Goal: Information Seeking & Learning: Learn about a topic

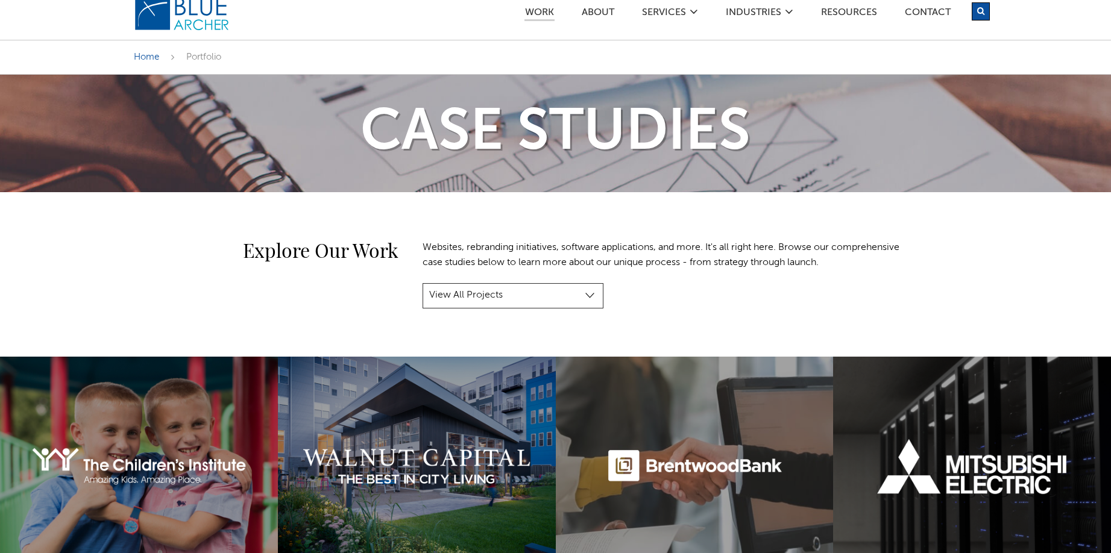
scroll to position [28, 0]
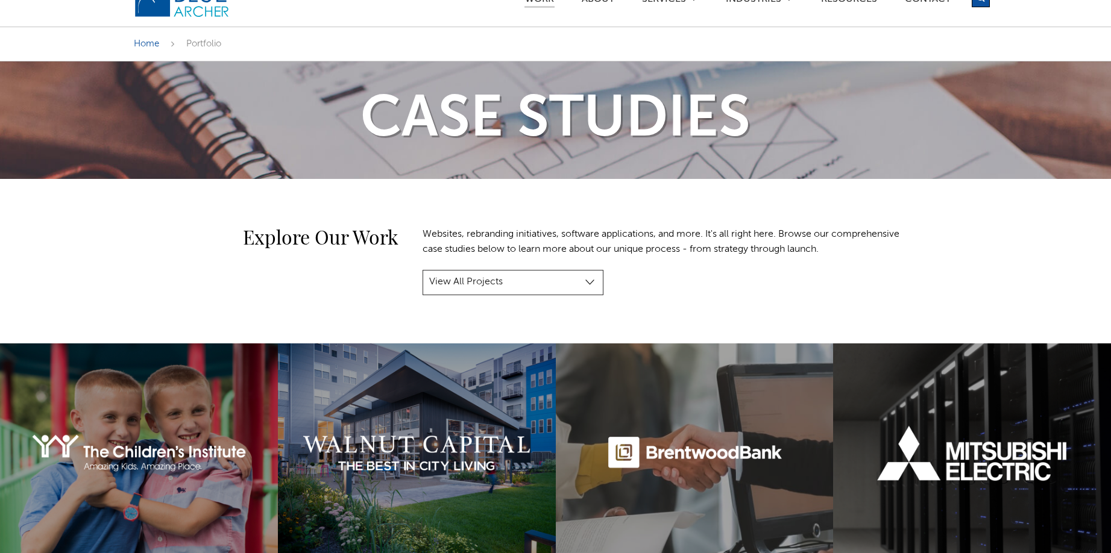
click at [495, 284] on select "View All Projects Manufacturing & Industrial Construction, Real Estate & Engine…" at bounding box center [513, 282] width 181 height 25
select select "project-category-nonprofit-government"
click at [423, 270] on select "View All Projects Manufacturing & Industrial Construction, Real Estate & Engine…" at bounding box center [513, 282] width 181 height 25
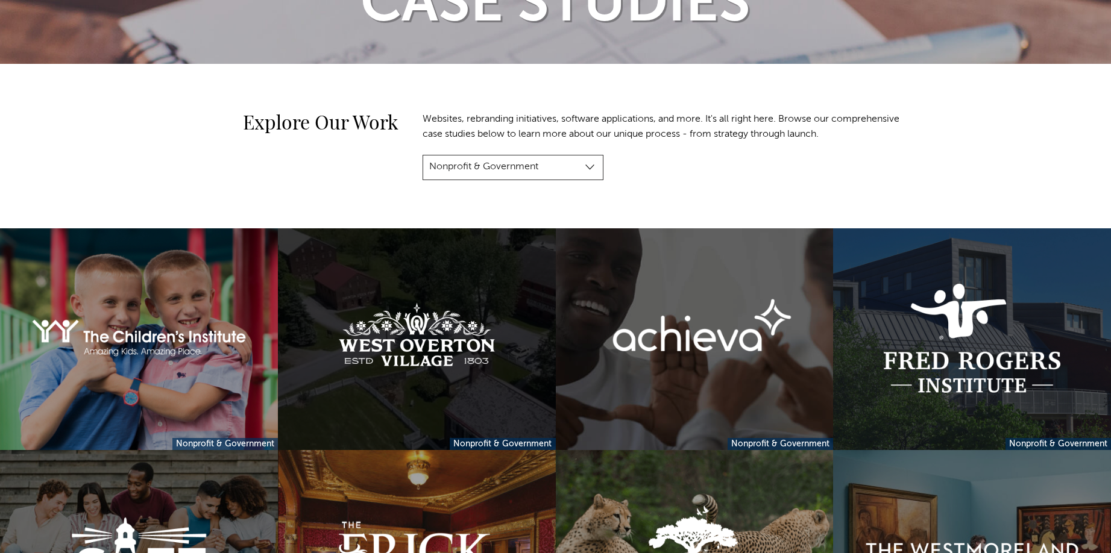
scroll to position [338, 0]
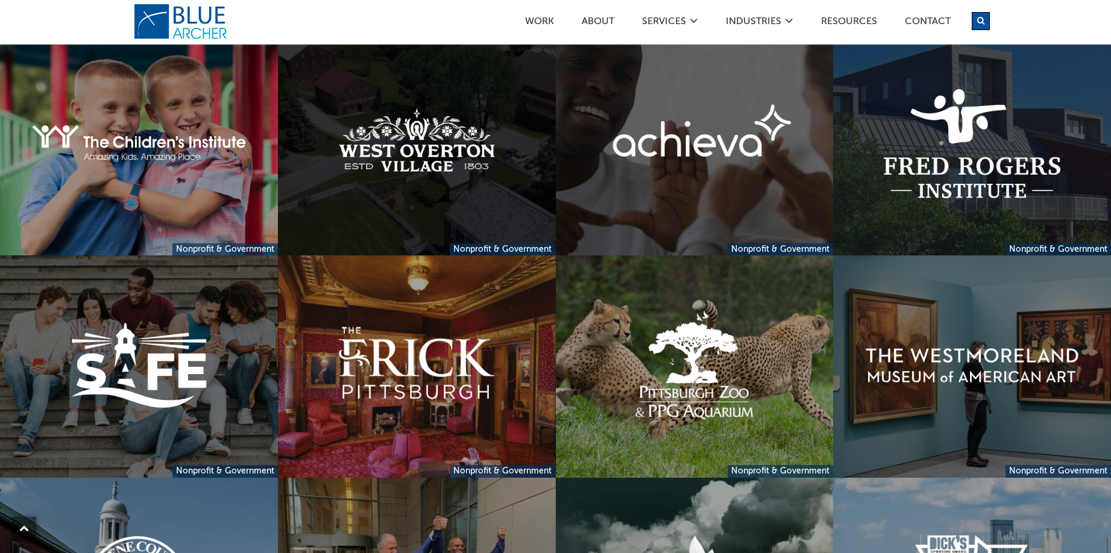
click at [464, 180] on link at bounding box center [417, 145] width 278 height 222
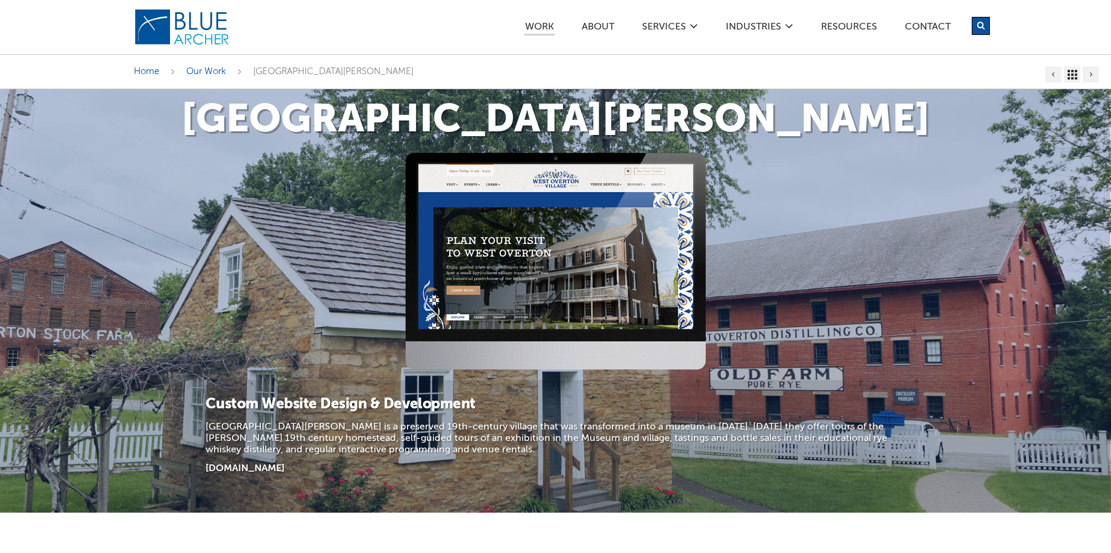
scroll to position [349, 0]
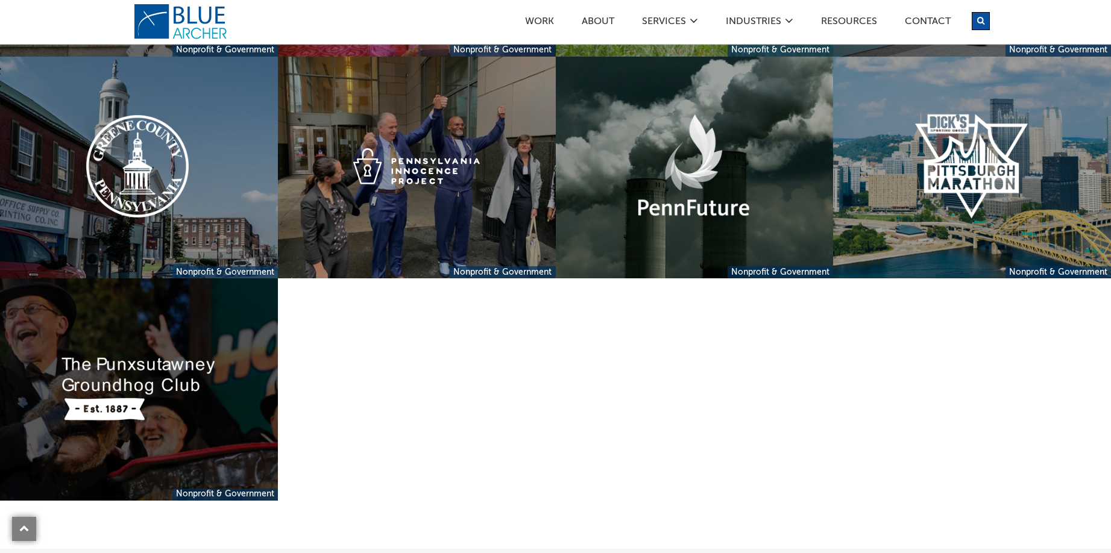
scroll to position [759, 0]
click at [178, 368] on link at bounding box center [139, 389] width 278 height 222
